Goal: Information Seeking & Learning: Stay updated

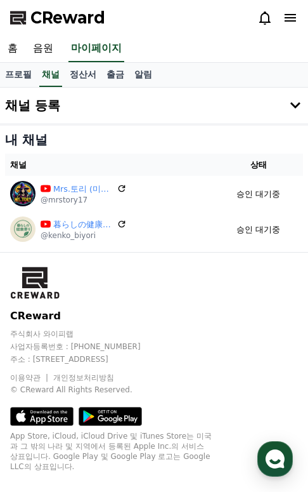
click at [86, 26] on span "CReward" at bounding box center [67, 18] width 75 height 20
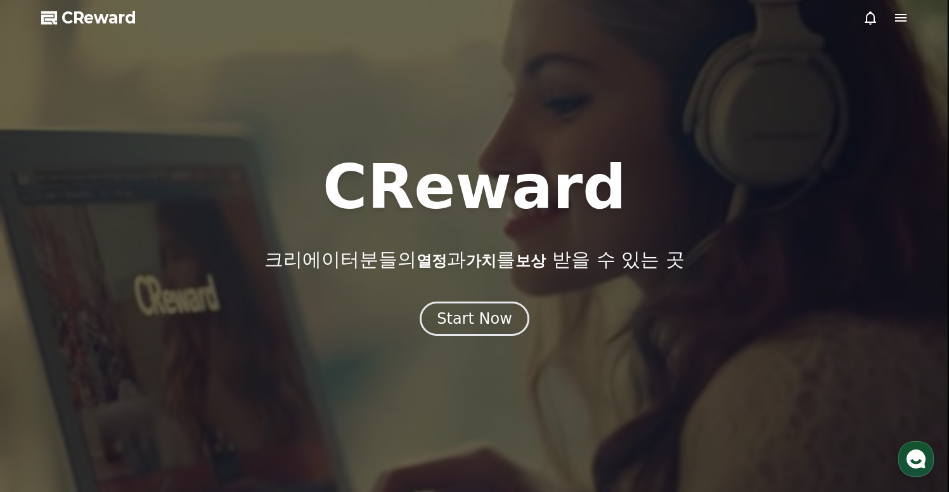
click at [308, 22] on icon at bounding box center [901, 17] width 15 height 15
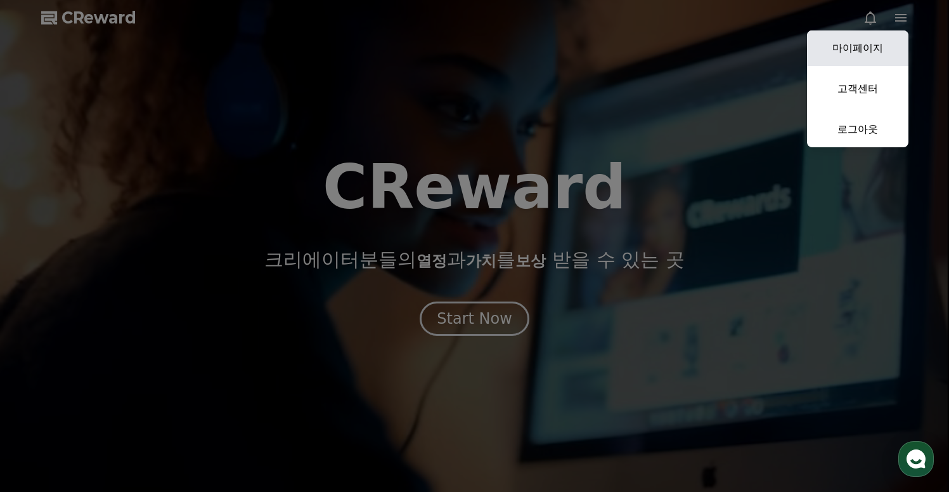
click at [308, 51] on link "마이페이지" at bounding box center [857, 48] width 101 height 36
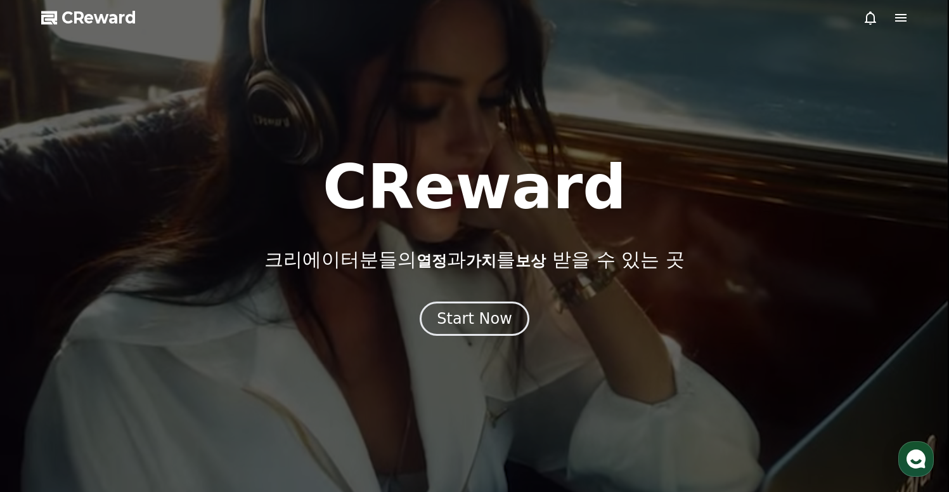
select select "**********"
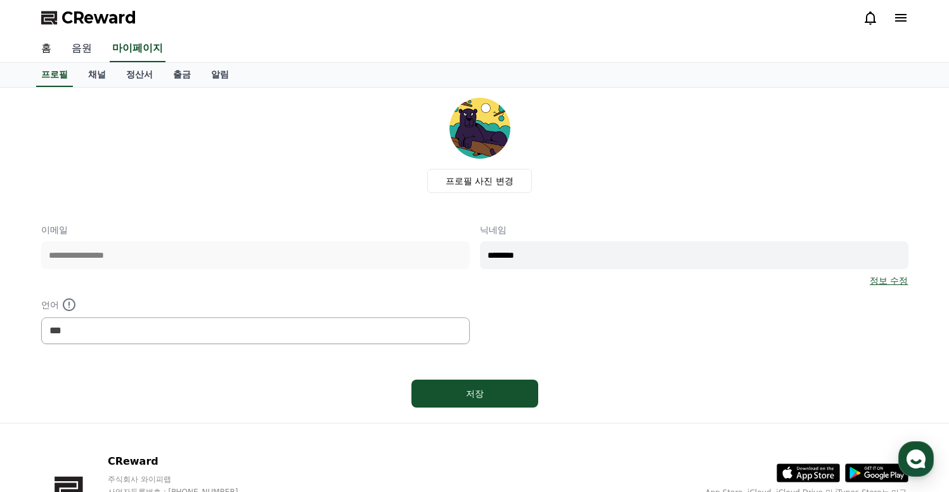
click at [83, 56] on link "음원" at bounding box center [82, 49] width 41 height 27
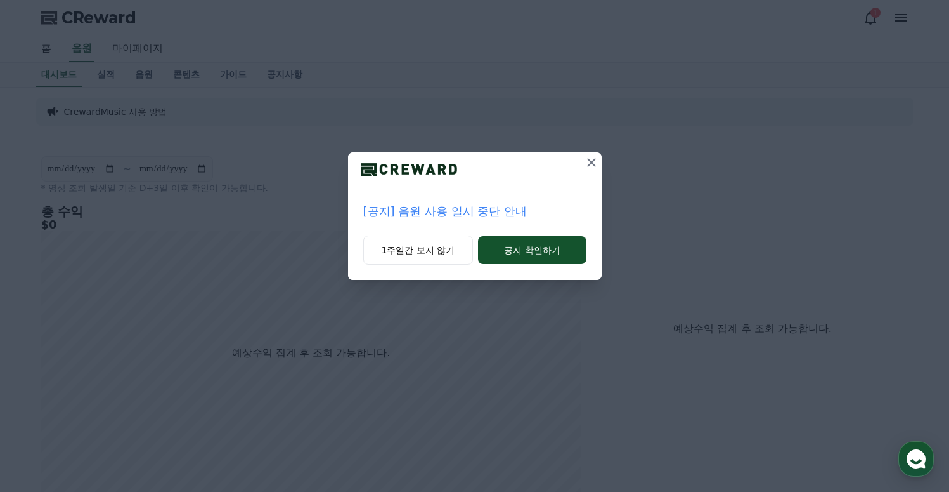
click at [476, 210] on p "[공지] 음원 사용 일시 중단 안내" at bounding box center [474, 211] width 223 height 18
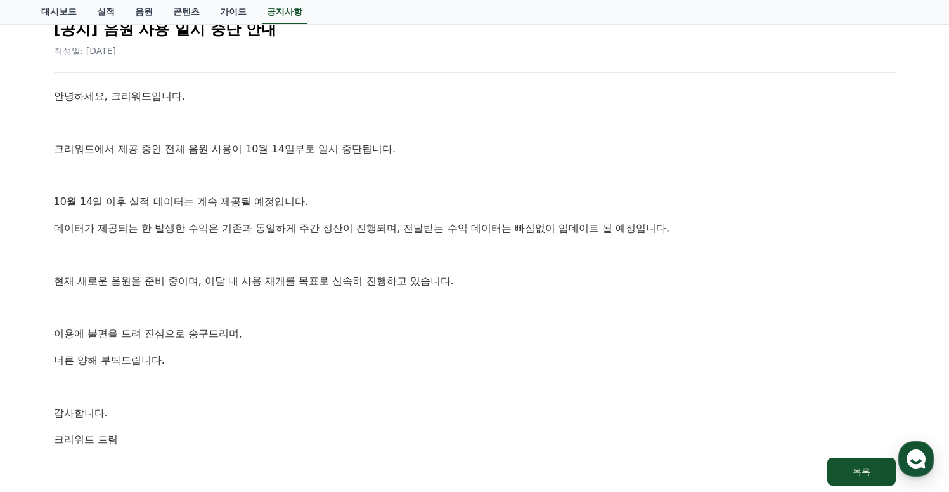
scroll to position [274, 0]
